Goal: Information Seeking & Learning: Learn about a topic

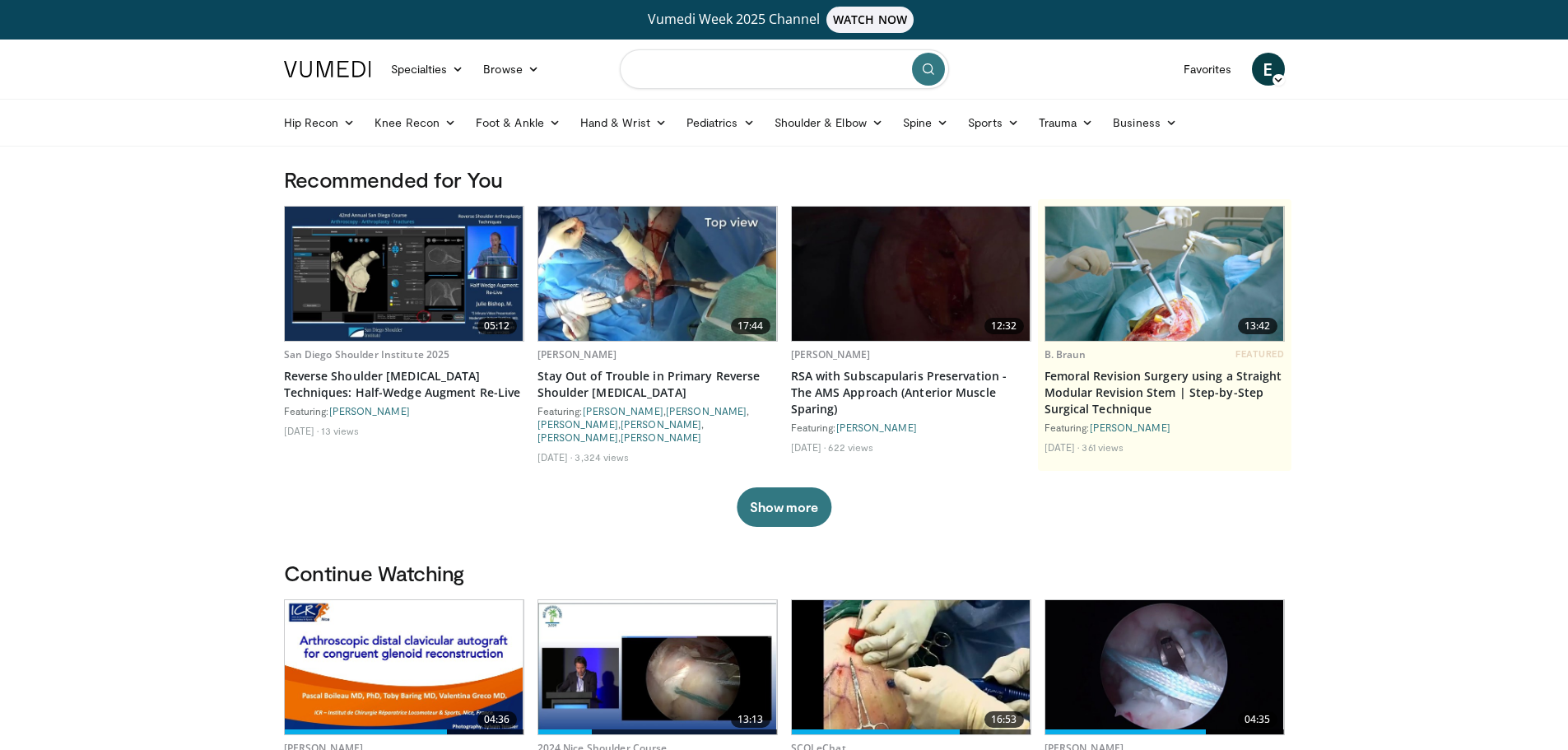
click at [660, 72] on input "Search topics, interventions" at bounding box center [785, 70] width 330 height 40
type input "**********"
click at [931, 69] on icon "submit" at bounding box center [928, 69] width 14 height 14
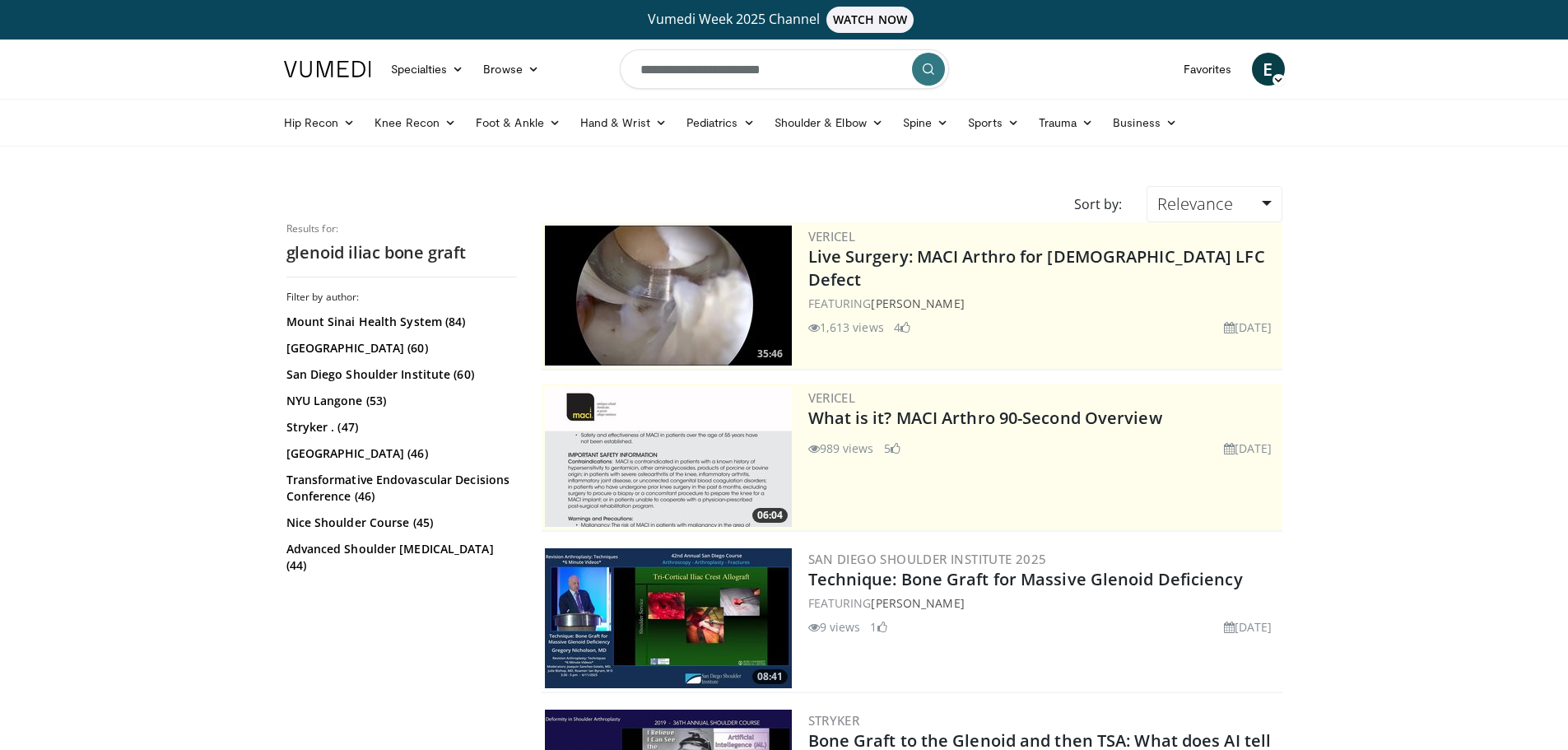
click at [678, 612] on img at bounding box center [668, 618] width 247 height 140
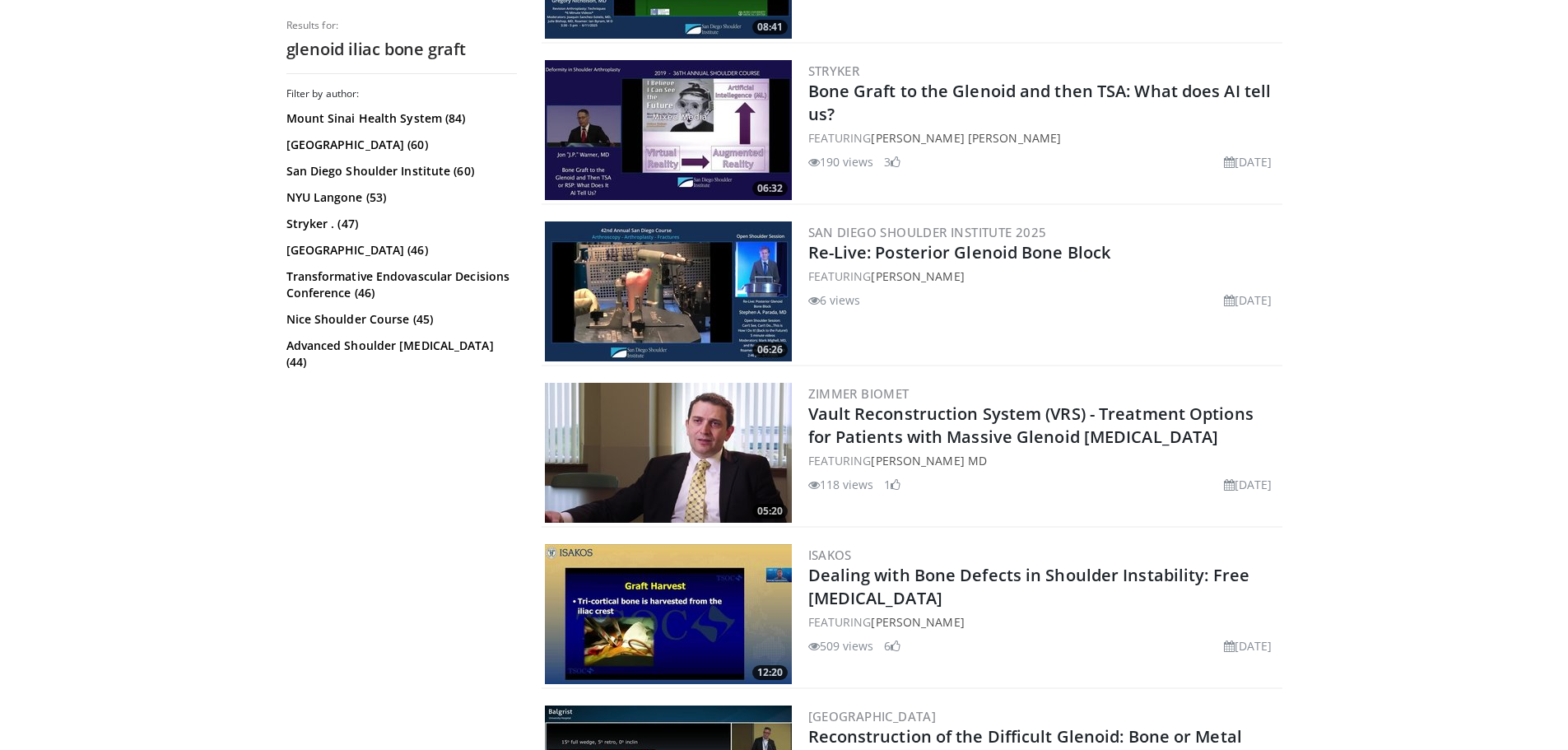
scroll to position [659, 0]
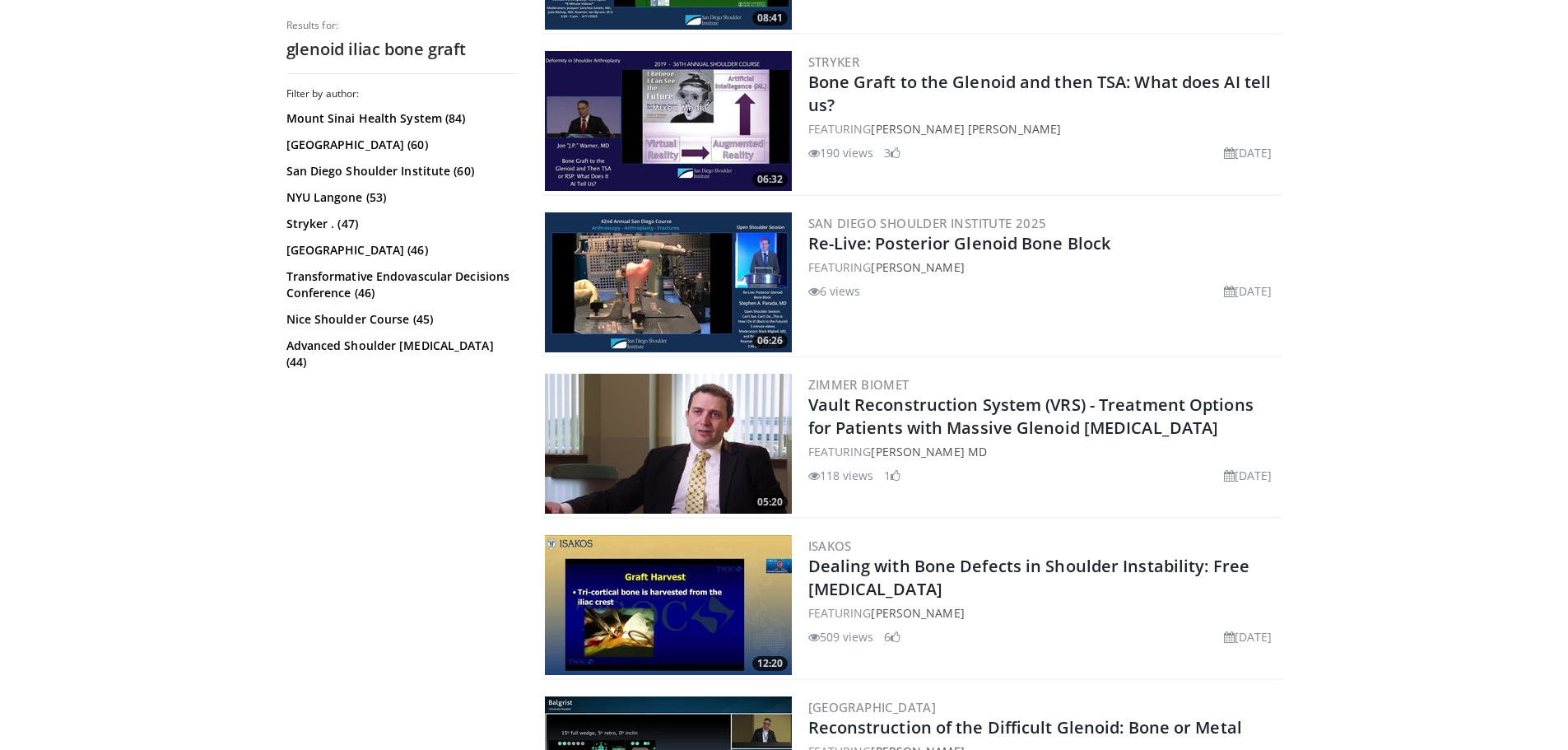
click at [698, 620] on img at bounding box center [668, 605] width 247 height 140
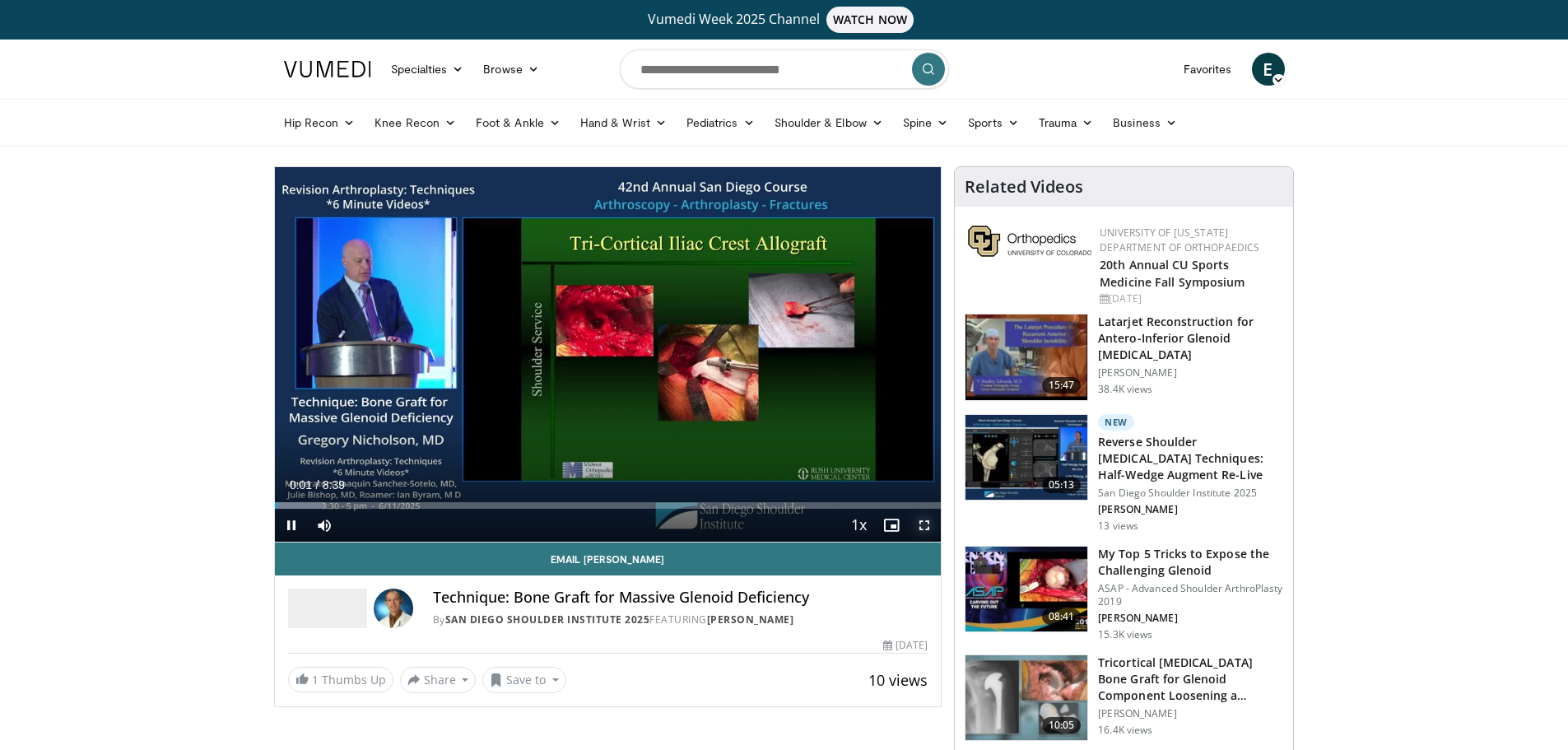
click at [924, 526] on span "Video Player" at bounding box center [924, 525] width 33 height 33
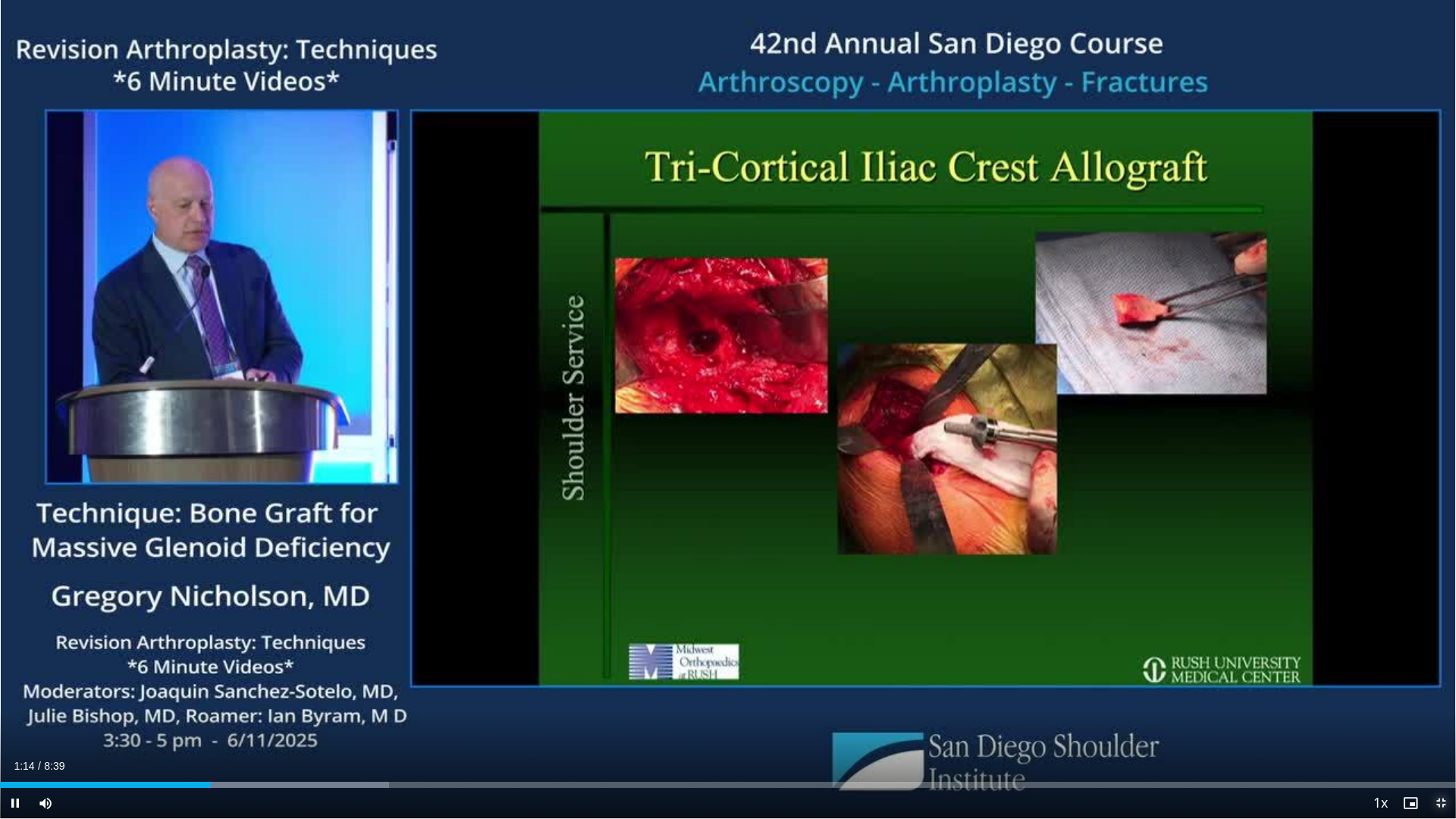
click at [1439, 690] on span "Video Player" at bounding box center [1441, 802] width 30 height 30
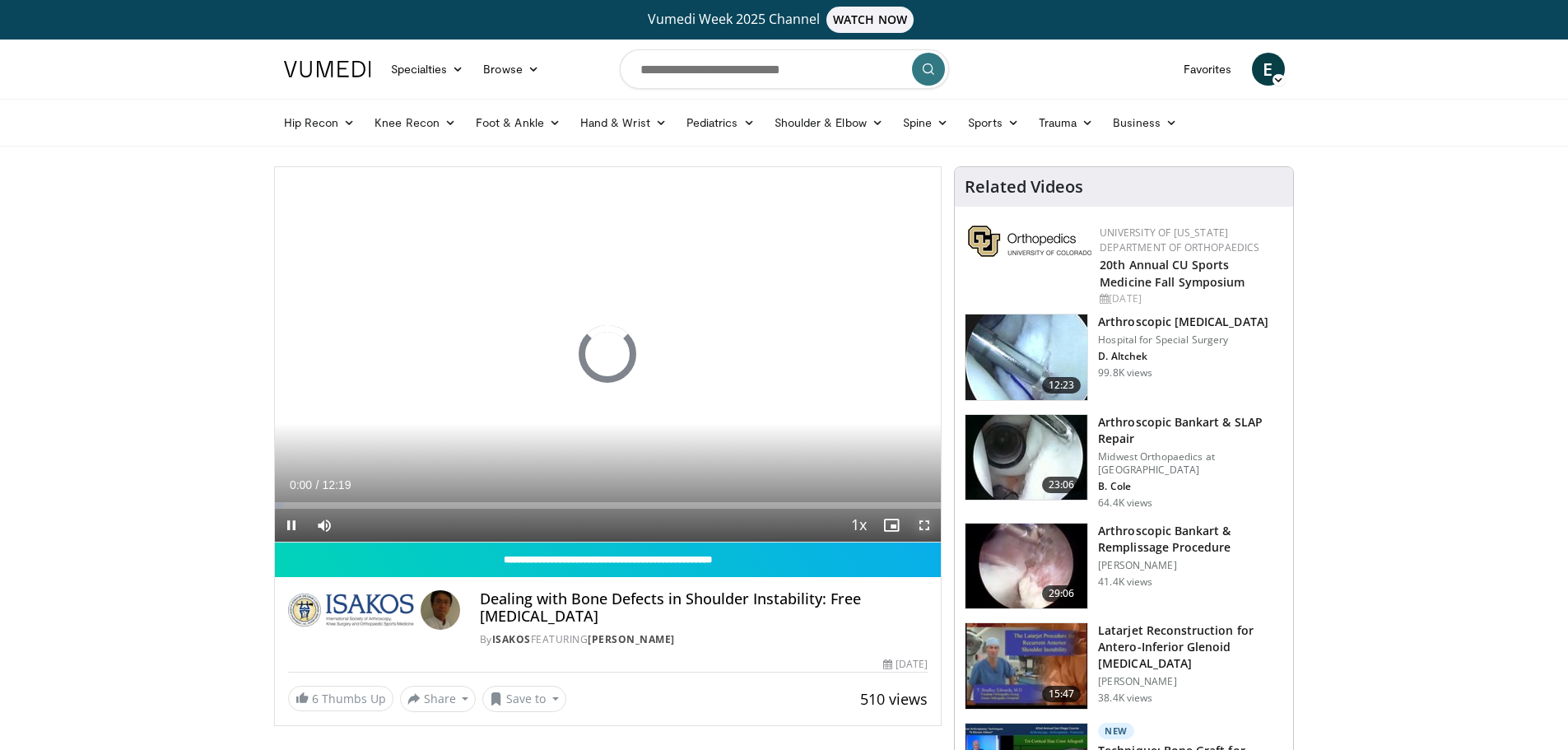
click at [927, 528] on span "Video Player" at bounding box center [924, 525] width 33 height 33
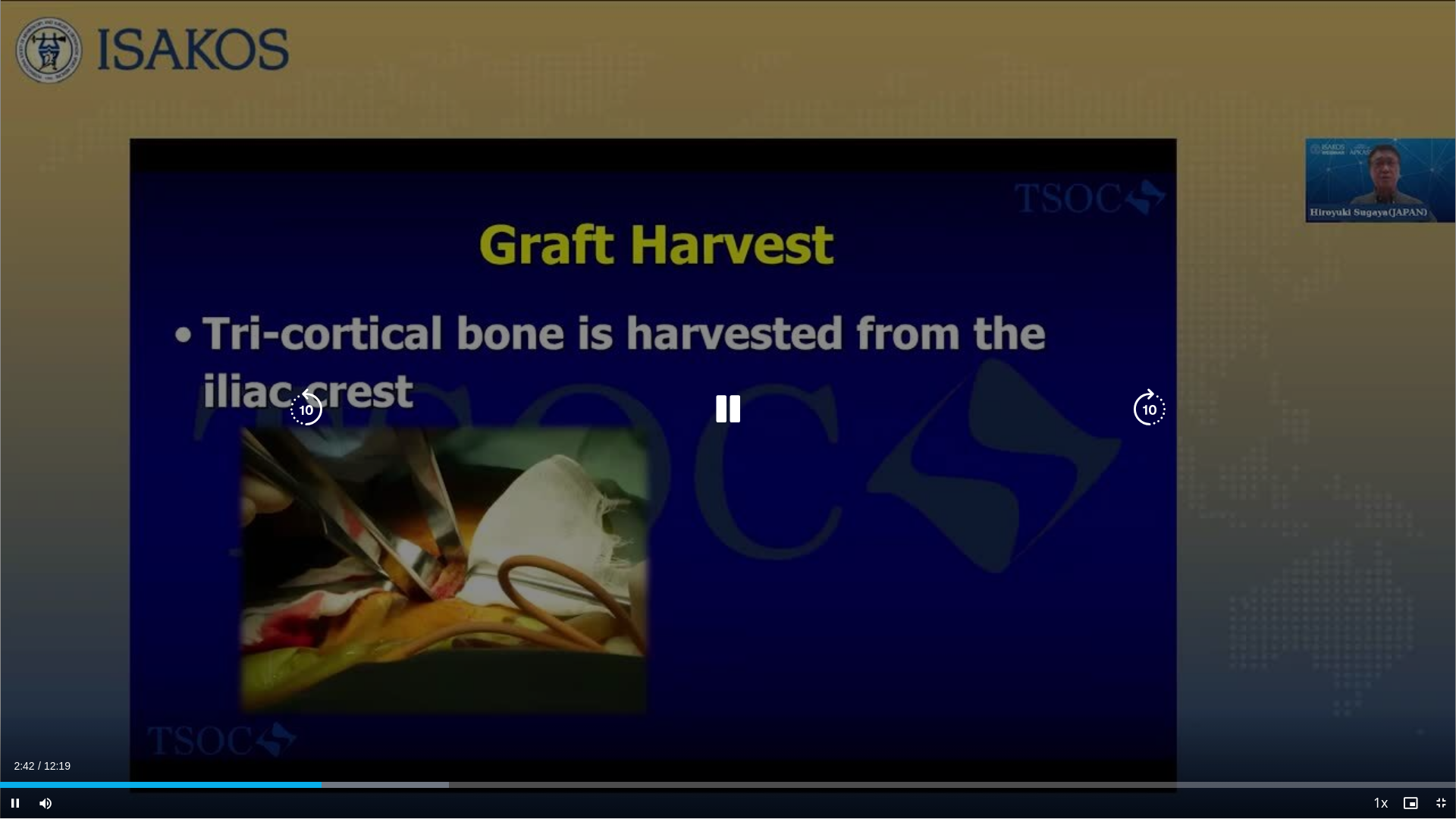
click at [682, 607] on div "10 seconds Tap to unmute" at bounding box center [728, 409] width 1456 height 818
click at [629, 586] on div "10 seconds Tap to unmute" at bounding box center [728, 409] width 1456 height 818
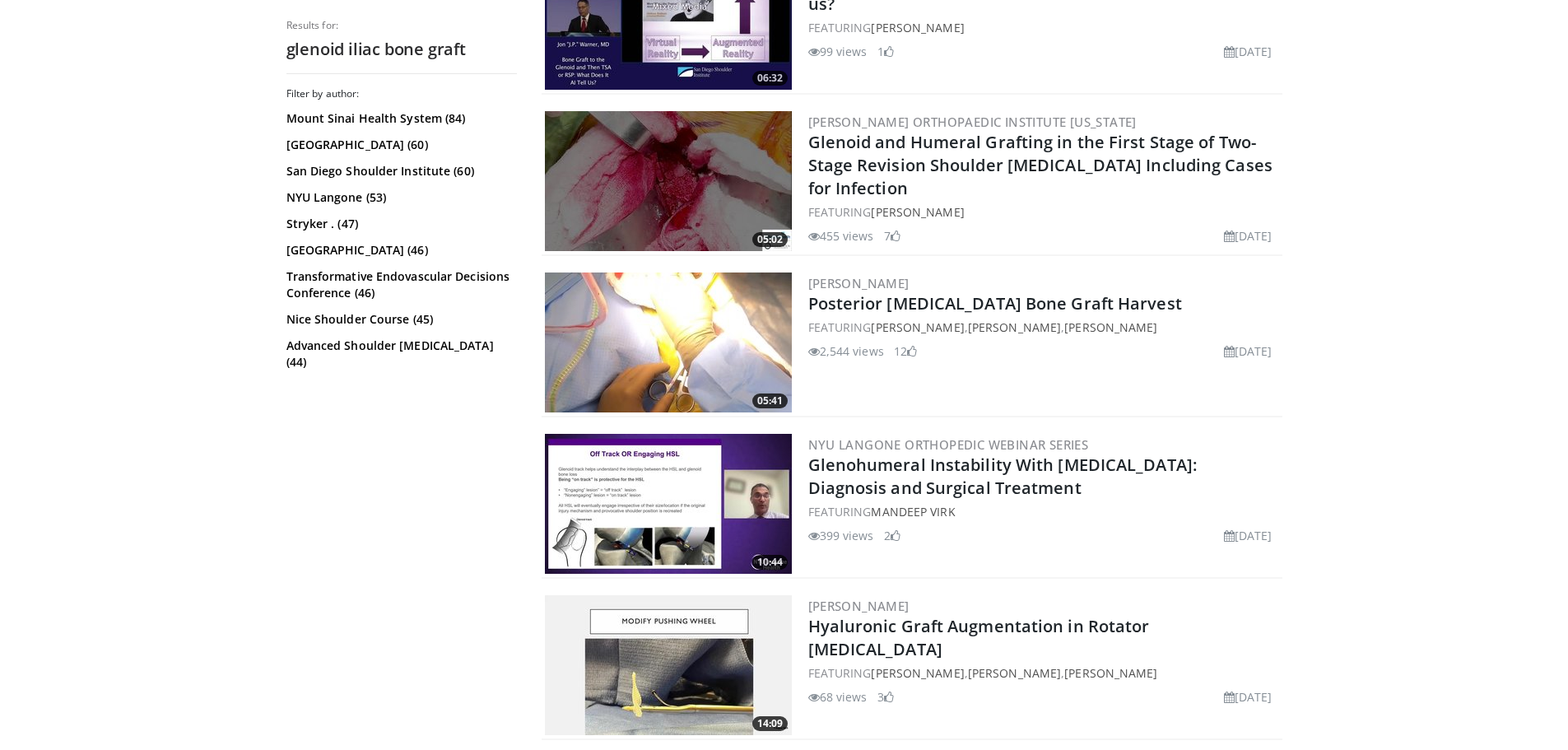
scroll to position [1729, 0]
click at [653, 497] on img at bounding box center [668, 503] width 247 height 140
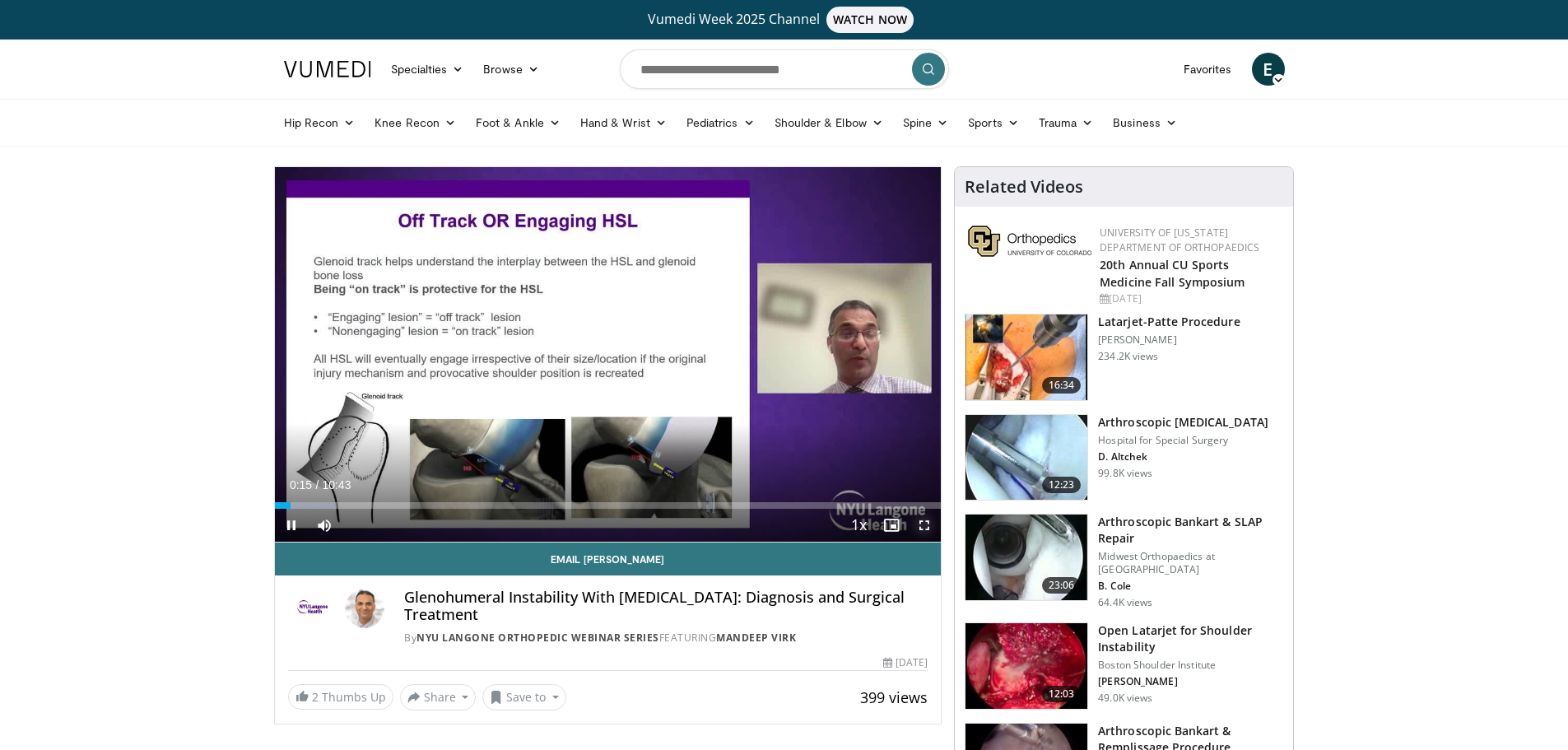
click at [919, 527] on span "Video Player" at bounding box center [924, 525] width 33 height 33
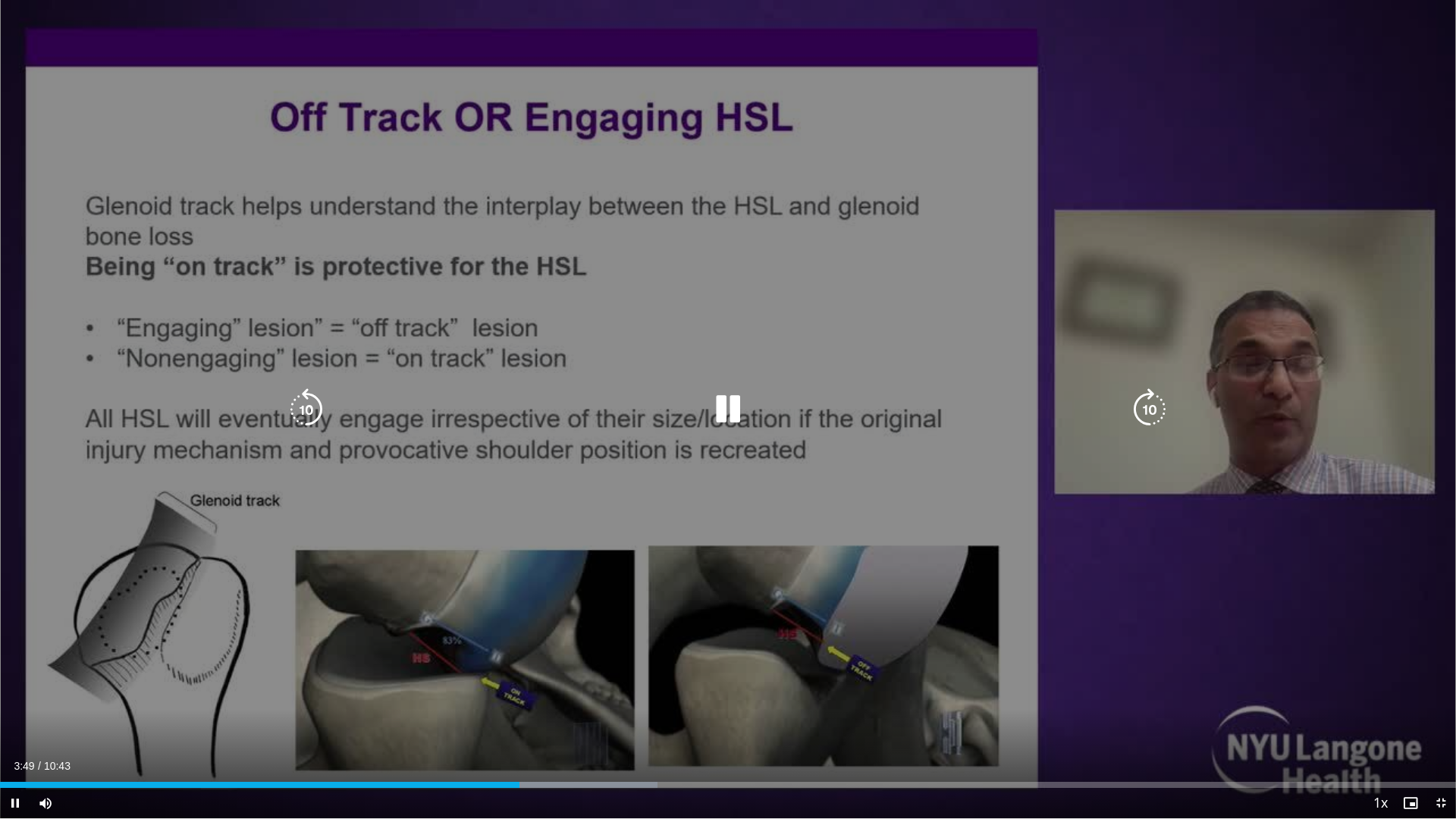
click at [587, 334] on div "10 seconds Tap to unmute" at bounding box center [728, 409] width 1456 height 818
click at [507, 324] on div "10 seconds Tap to unmute" at bounding box center [728, 409] width 1456 height 818
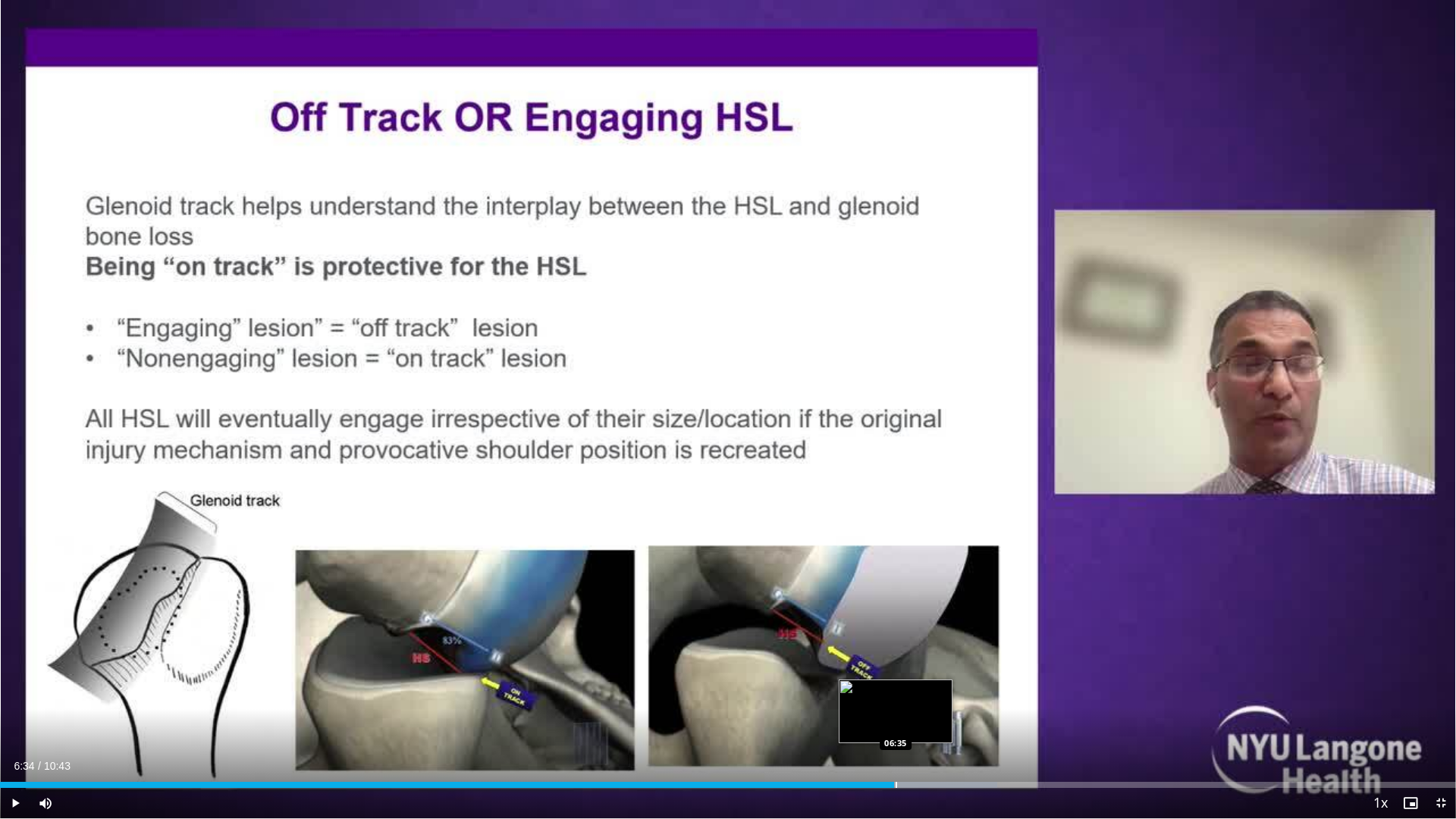
click at [894, 690] on div "06:34" at bounding box center [447, 784] width 894 height 6
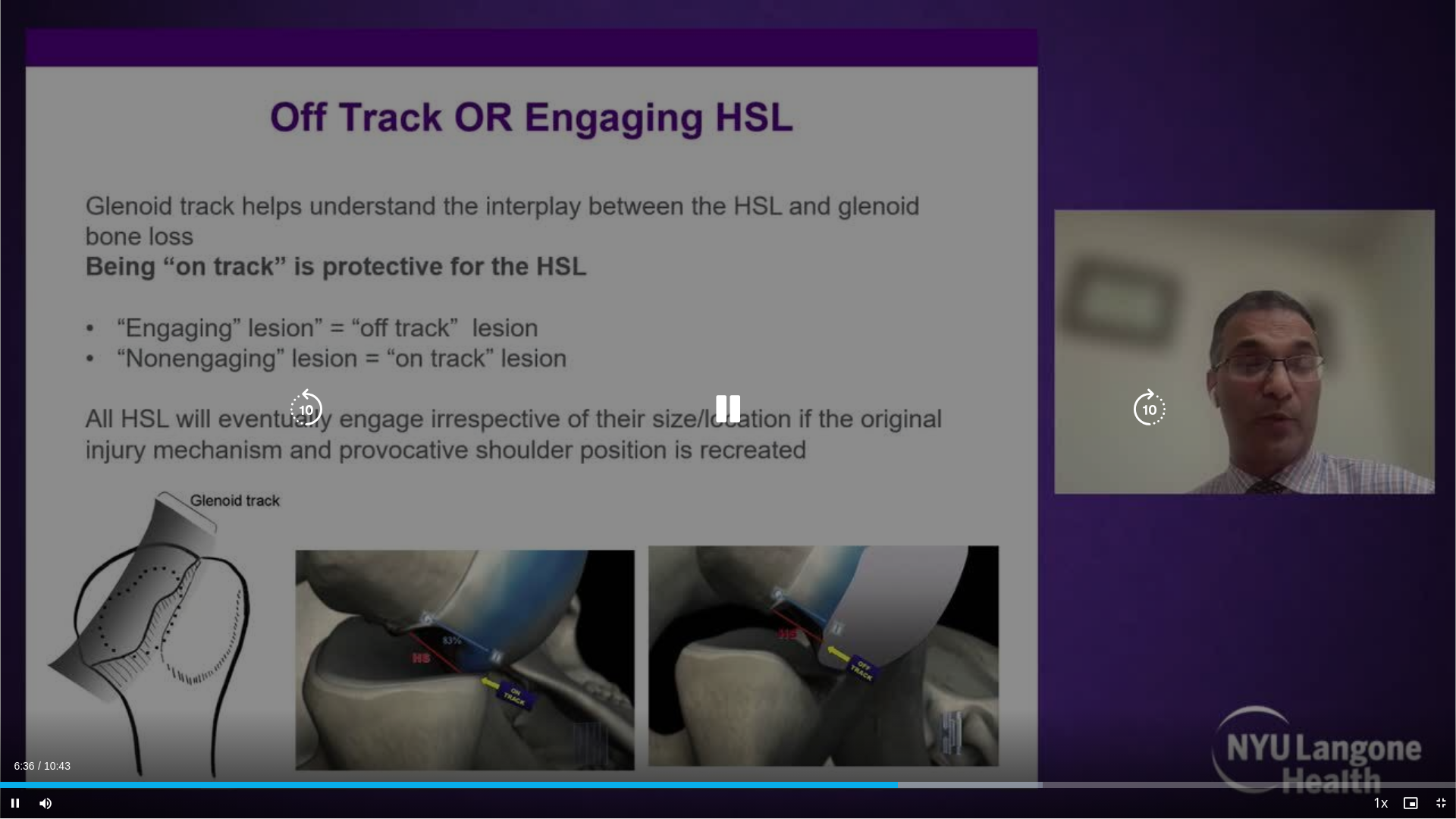
click at [718, 621] on div "10 seconds Tap to unmute" at bounding box center [728, 409] width 1456 height 818
click at [658, 600] on div "10 seconds Tap to unmute" at bounding box center [728, 409] width 1456 height 818
click at [370, 349] on div "10 seconds Tap to unmute" at bounding box center [728, 409] width 1456 height 818
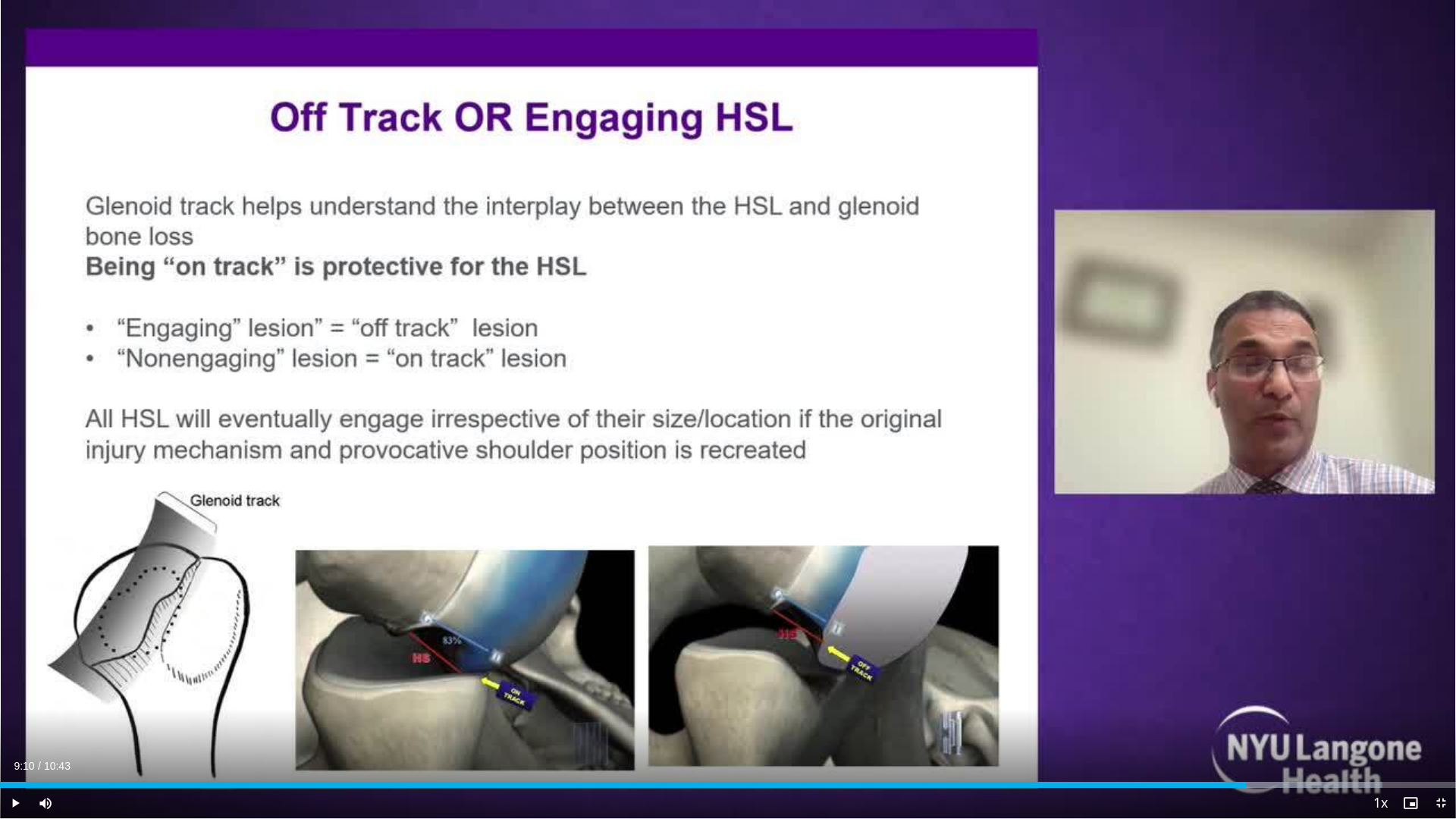
click at [531, 470] on div "10 seconds Tap to unmute" at bounding box center [728, 409] width 1456 height 818
click at [1443, 690] on span "Video Player" at bounding box center [1441, 802] width 30 height 30
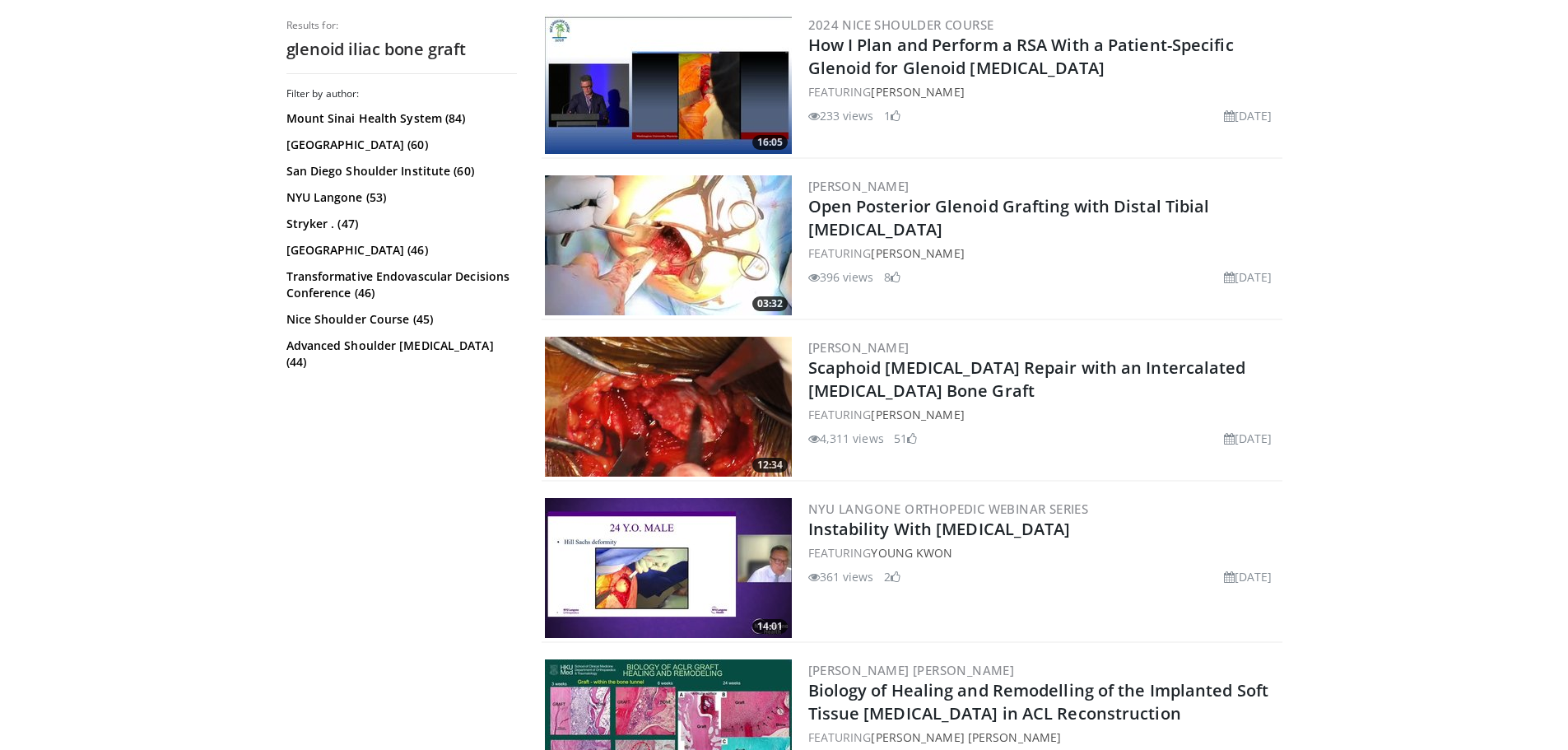
scroll to position [2800, 0]
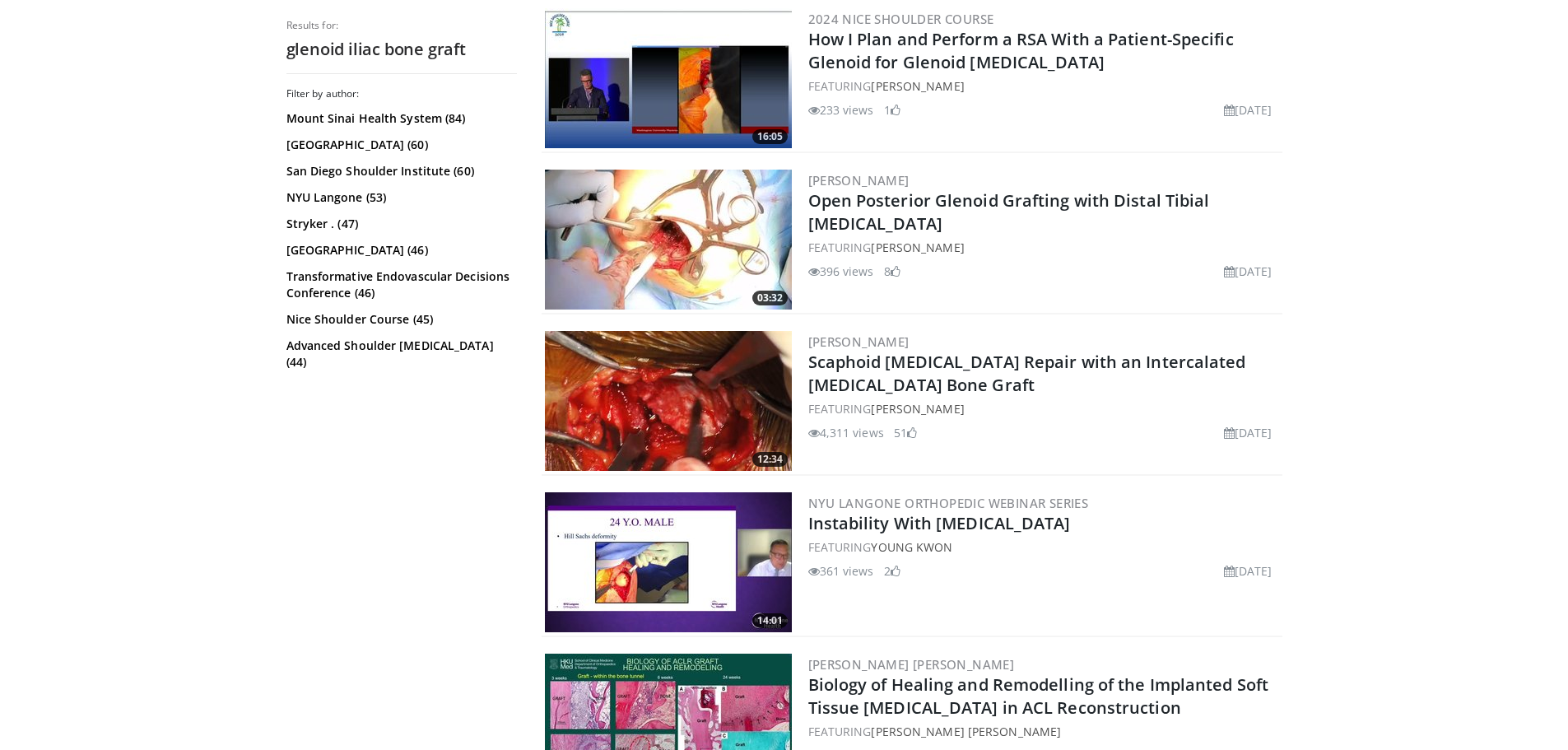
click at [634, 563] on img at bounding box center [668, 562] width 247 height 140
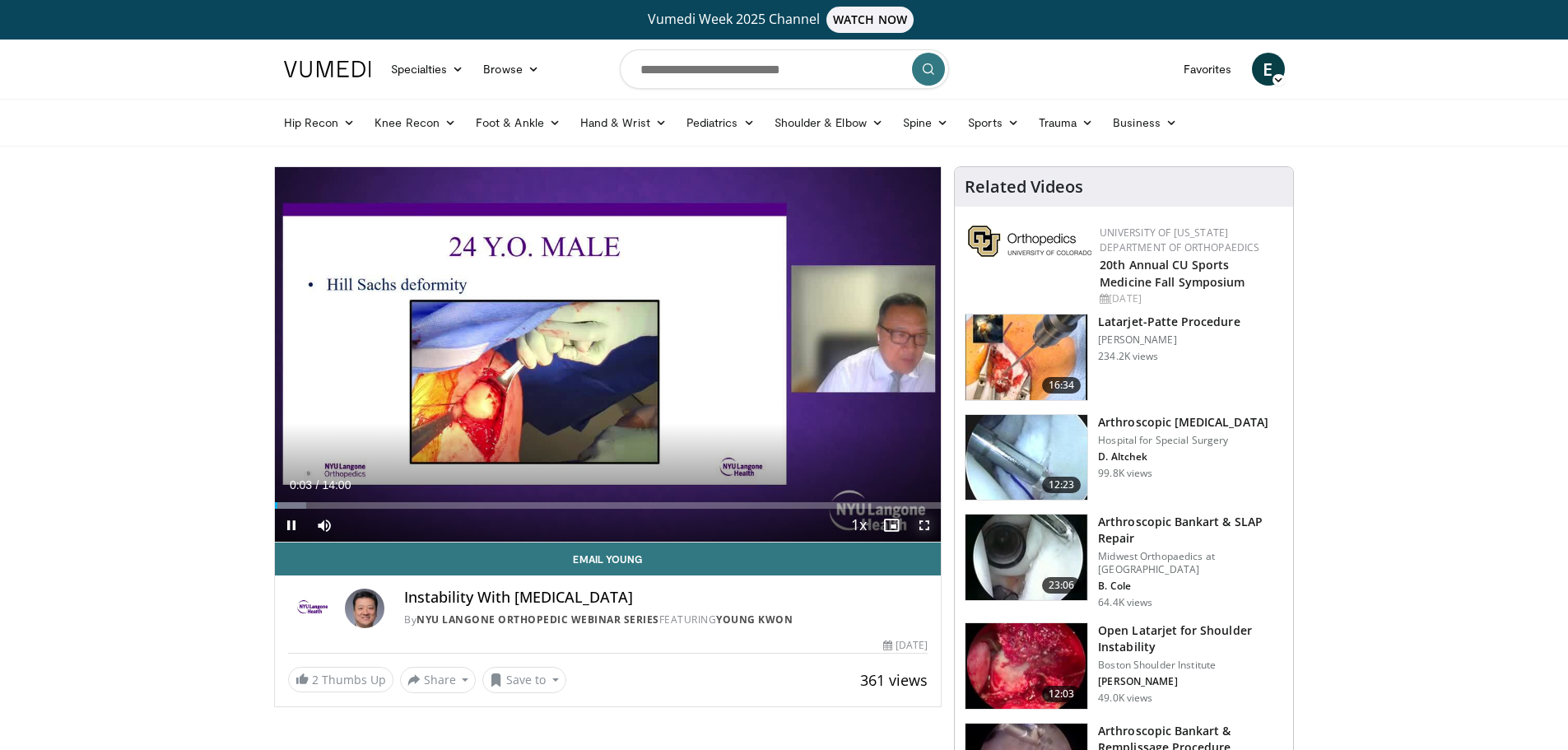
click at [919, 521] on span "Video Player" at bounding box center [924, 525] width 33 height 33
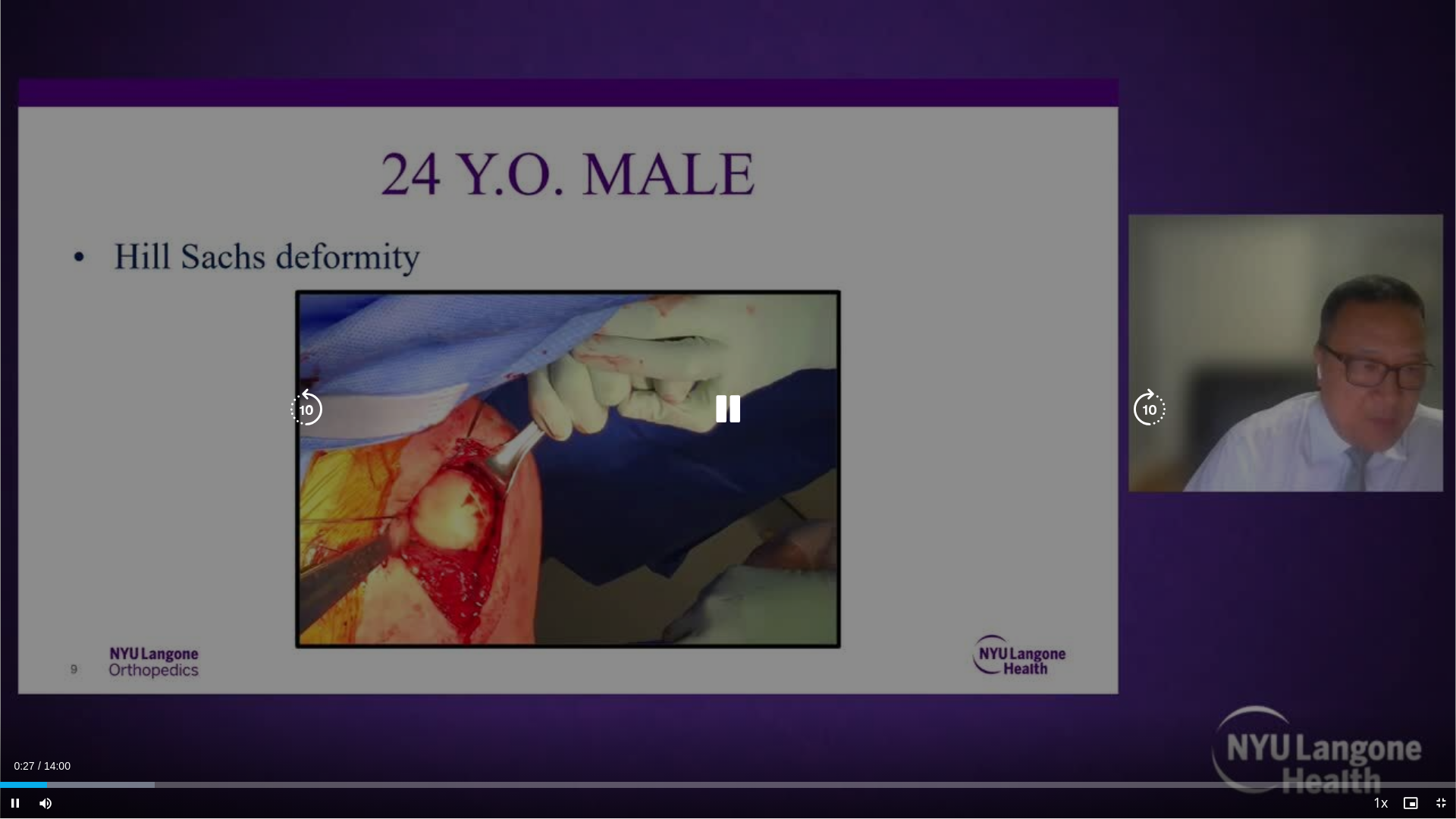
click at [360, 382] on div "10 seconds Tap to unmute" at bounding box center [728, 409] width 1456 height 818
click at [726, 409] on icon "Video Player" at bounding box center [728, 409] width 43 height 43
click at [723, 413] on icon "Video Player" at bounding box center [728, 409] width 43 height 43
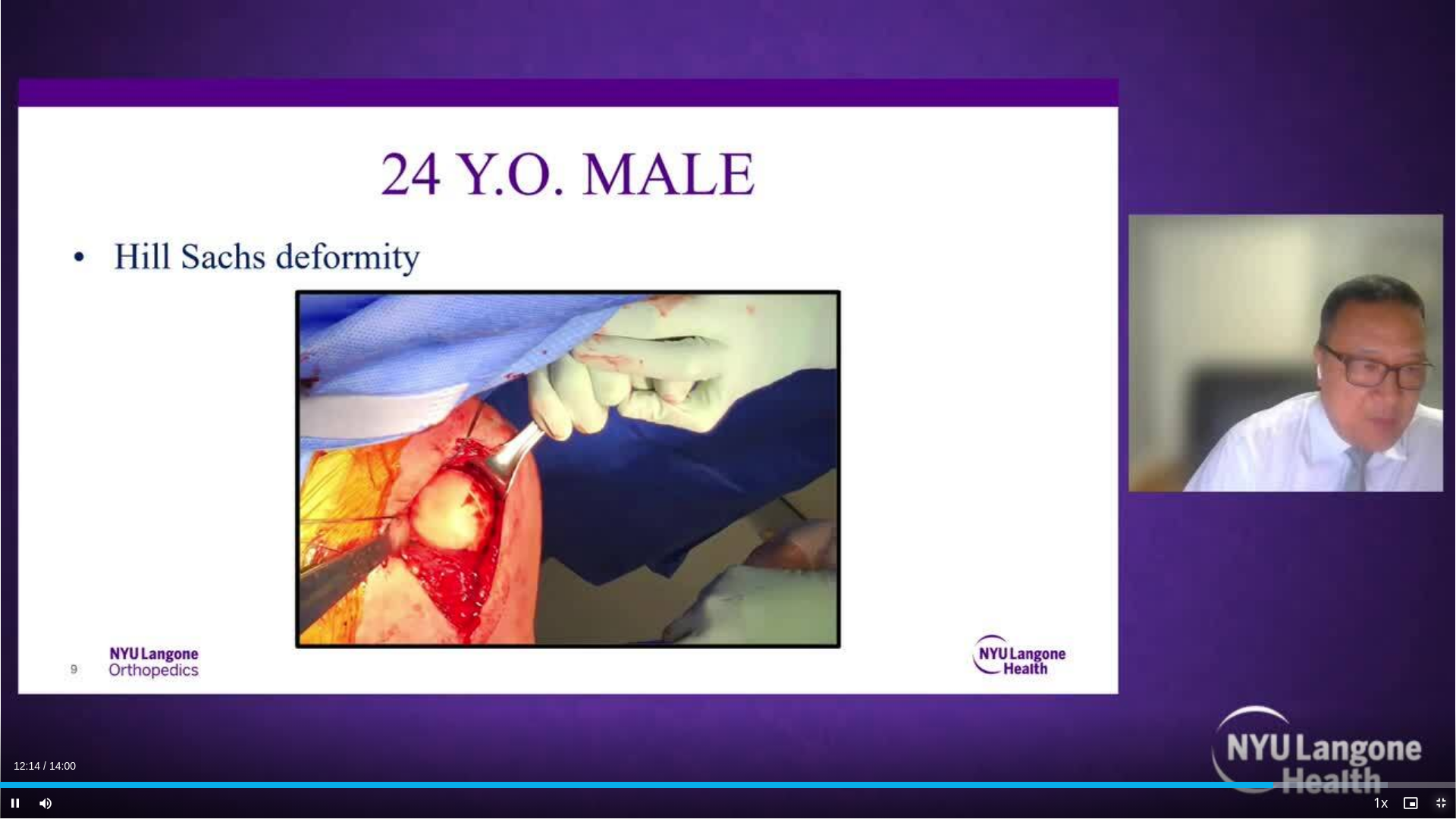
click at [1438, 690] on span "Video Player" at bounding box center [1441, 802] width 30 height 30
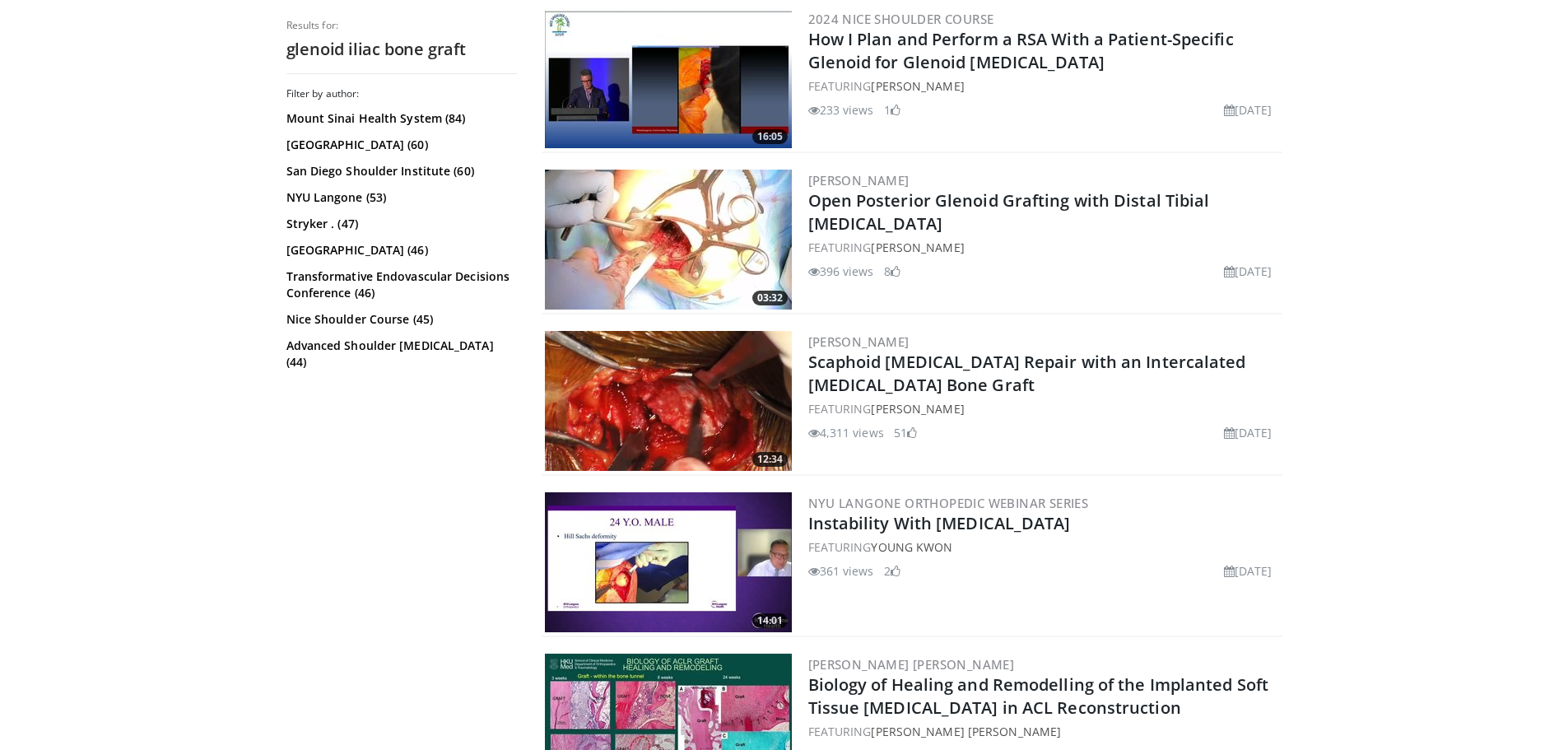
scroll to position [2800, 0]
